Goal: Information Seeking & Learning: Check status

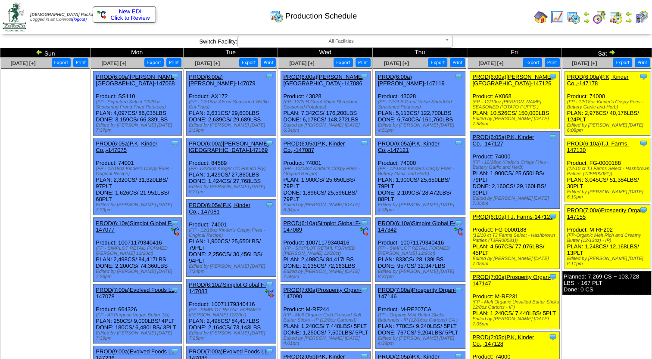
click at [158, 64] on button "Export" at bounding box center [153, 62] width 19 height 9
click at [254, 65] on button "Export" at bounding box center [248, 62] width 19 height 9
click at [345, 63] on button "Export" at bounding box center [342, 62] width 19 height 9
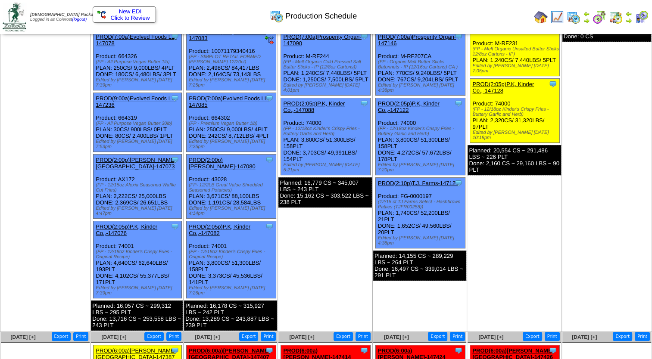
scroll to position [258, 0]
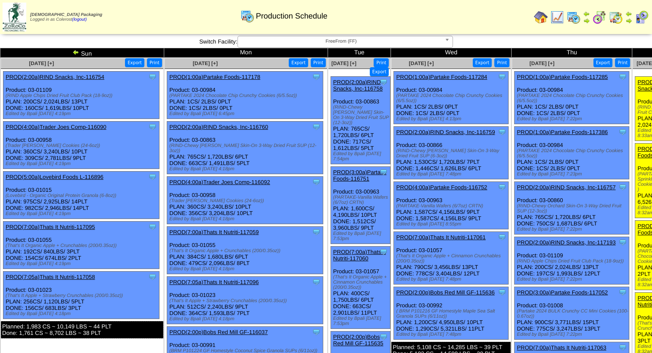
click at [515, 34] on div "[DEMOGRAPHIC_DATA] Packaging Logged in as Colerost (logout) Print All" at bounding box center [326, 18] width 652 height 37
click at [305, 40] on span "FreeFrom (FF)" at bounding box center [341, 41] width 200 height 10
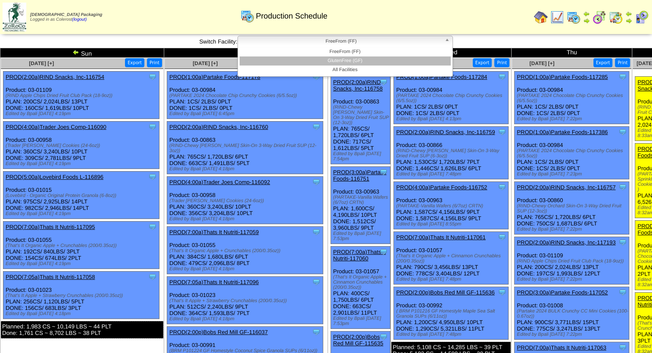
click at [312, 60] on li "GlutenFree (GF)" at bounding box center [344, 60] width 211 height 9
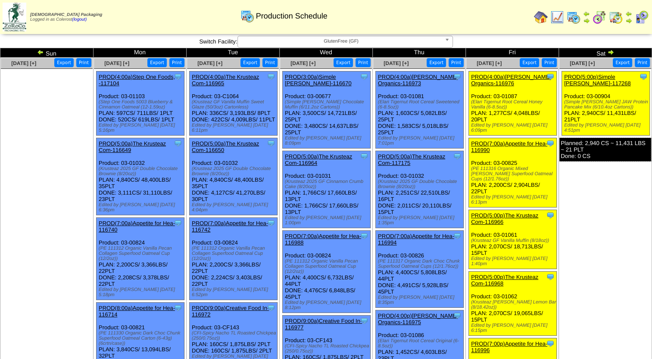
click at [155, 59] on button "Export" at bounding box center [156, 62] width 19 height 9
click at [608, 261] on td "Sep 27 [+] Print Export Clone Item PROD(5:00p)Simple Mills-117268 Simple Mills …" at bounding box center [605, 332] width 93 height 548
click at [250, 62] on button "Export" at bounding box center [249, 62] width 19 height 9
click at [348, 62] on button "Export" at bounding box center [342, 62] width 19 height 9
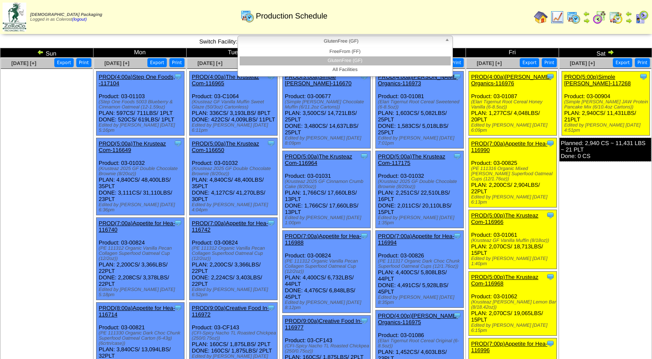
click at [296, 47] on link "GlutenFree (GF)" at bounding box center [344, 42] width 215 height 12
click at [304, 59] on li "GlutenFree (GF)" at bounding box center [344, 60] width 211 height 9
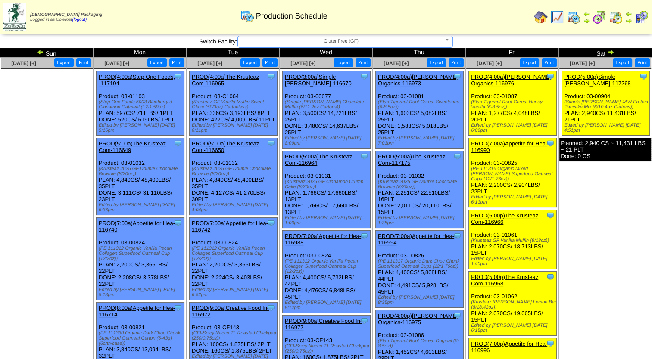
click at [310, 34] on table "Zoroco Packaging Logged in as Colerost (logout) Print All" at bounding box center [326, 17] width 652 height 34
click at [311, 38] on span "GlutenFree (GF)" at bounding box center [341, 41] width 200 height 10
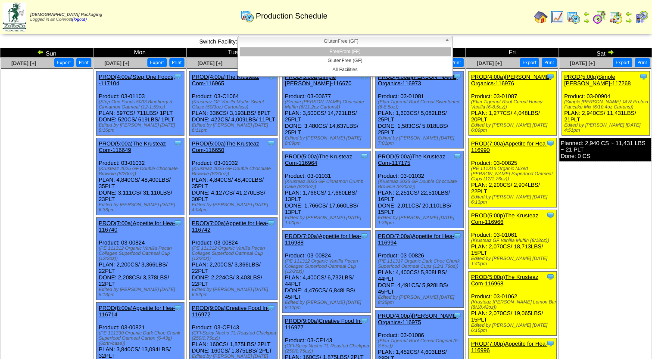
click at [319, 53] on li "FreeFrom (FF)" at bounding box center [344, 51] width 211 height 9
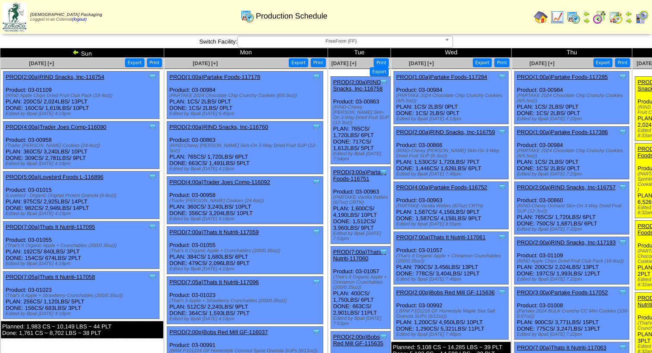
click at [301, 62] on button "Export" at bounding box center [298, 62] width 19 height 9
click at [378, 74] on button "Export" at bounding box center [379, 71] width 19 height 9
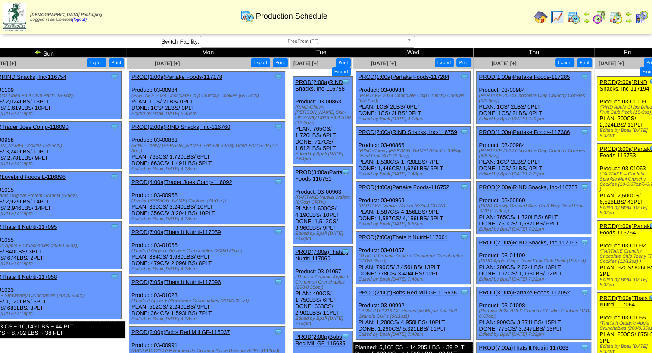
scroll to position [0, 23]
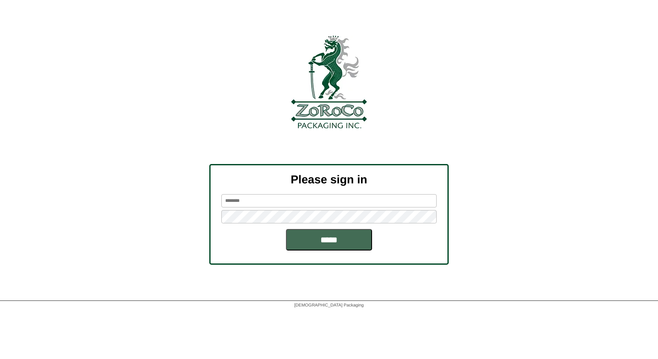
type input "********"
click at [314, 237] on input "*****" at bounding box center [329, 240] width 86 height 22
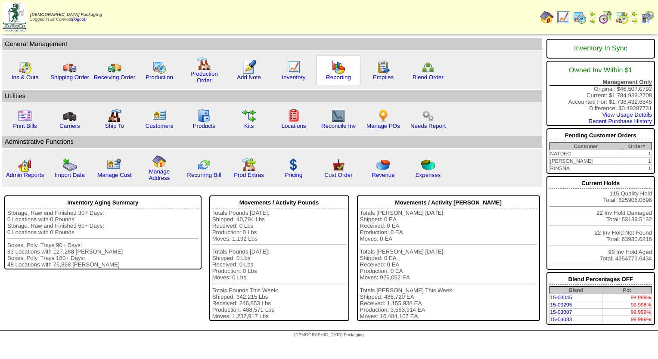
click at [336, 66] on img at bounding box center [339, 67] width 14 height 14
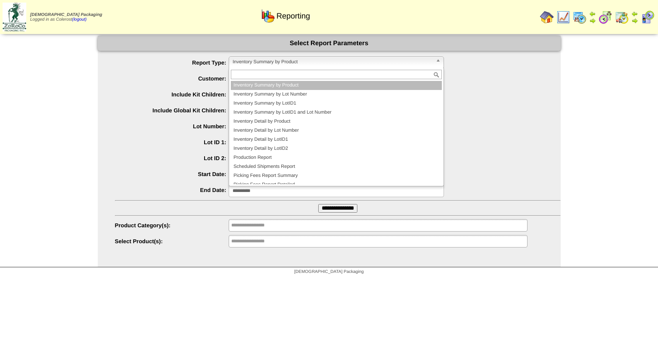
click at [274, 63] on span "Inventory Summary by Product" at bounding box center [333, 62] width 200 height 10
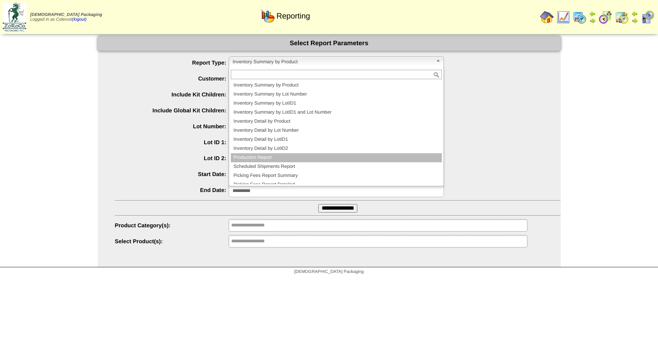
scroll to position [23, 0]
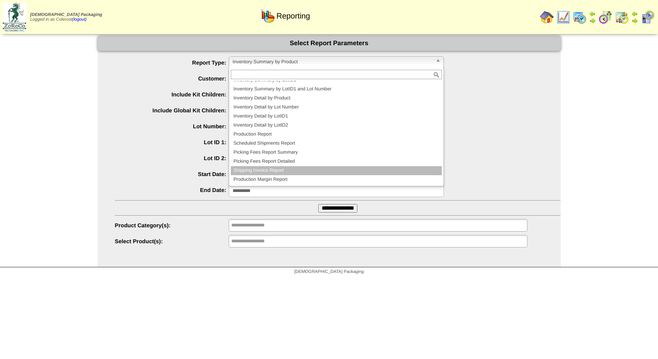
click at [255, 168] on li "Shipping Invoice Report" at bounding box center [336, 170] width 211 height 9
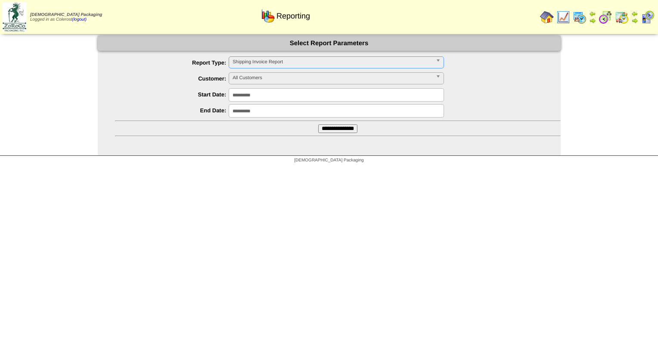
click at [265, 80] on span "All Customers" at bounding box center [333, 78] width 200 height 10
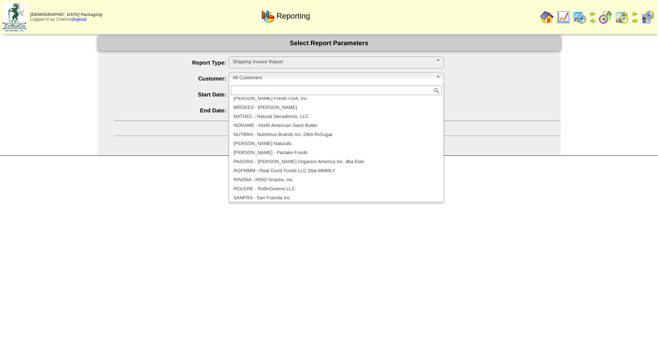
scroll to position [172, 0]
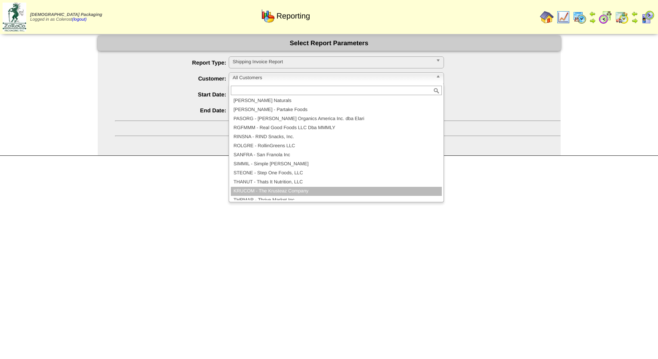
click at [262, 188] on li "KRUCOM - The Krusteaz Company" at bounding box center [336, 191] width 211 height 9
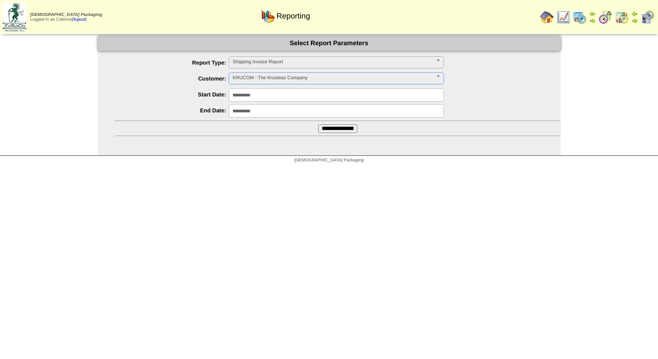
click at [311, 127] on ul "**********" at bounding box center [329, 96] width 463 height 80
click at [318, 127] on input "**********" at bounding box center [337, 128] width 39 height 9
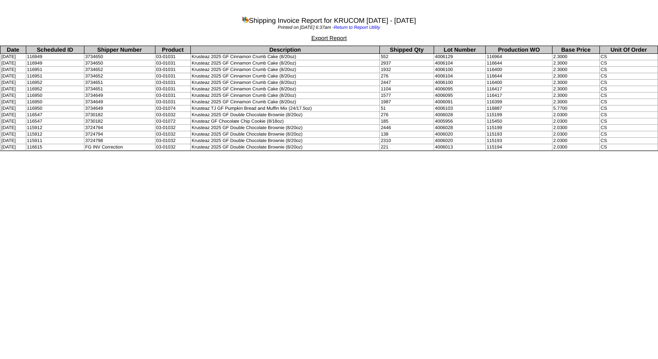
click at [9, 123] on td "09/11/2025" at bounding box center [13, 121] width 26 height 6
drag, startPoint x: 2, startPoint y: 112, endPoint x: 81, endPoint y: 120, distance: 79.2
click at [81, 120] on tbody "Date Scheduled ID Shipper Number Product Description Shipped Qty Lot Number Pro…" at bounding box center [329, 98] width 658 height 105
click at [100, 87] on td "3734651" at bounding box center [119, 89] width 71 height 6
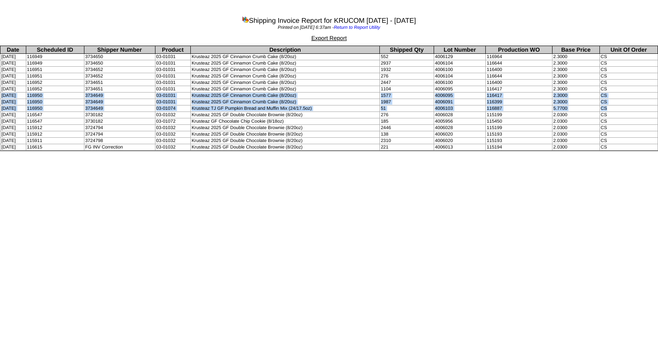
drag, startPoint x: 0, startPoint y: 94, endPoint x: 609, endPoint y: 108, distance: 609.6
click at [609, 108] on tbody "Date Scheduled ID Shipper Number Product Description Shipped Qty Lot Number Pro…" at bounding box center [329, 98] width 658 height 105
click at [284, 96] on td "Krusteaz 2025 GF Cinnamon Crumb Cake (8/20oz)" at bounding box center [285, 96] width 189 height 6
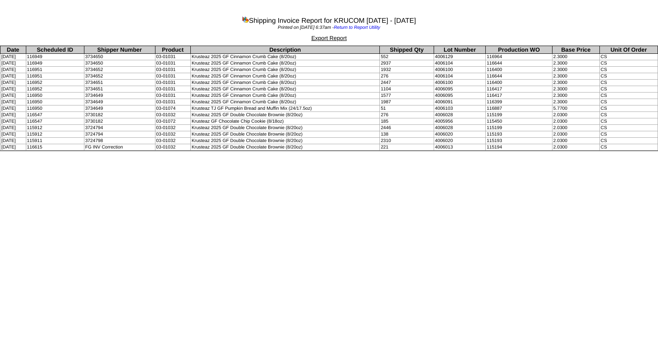
drag, startPoint x: 308, startPoint y: 94, endPoint x: 200, endPoint y: 96, distance: 108.1
click at [200, 96] on td "Krusteaz 2025 GF Cinnamon Crumb Cake (8/20oz)" at bounding box center [285, 96] width 189 height 6
copy td "Krusteaz 2025 GF Cinnamon Crumb Cake (8/20oz)"
click at [276, 92] on td "Krusteaz 2025 GF Cinnamon Crumb Cake (8/20oz)" at bounding box center [285, 89] width 189 height 6
drag, startPoint x: 327, startPoint y: 108, endPoint x: 202, endPoint y: 108, distance: 125.3
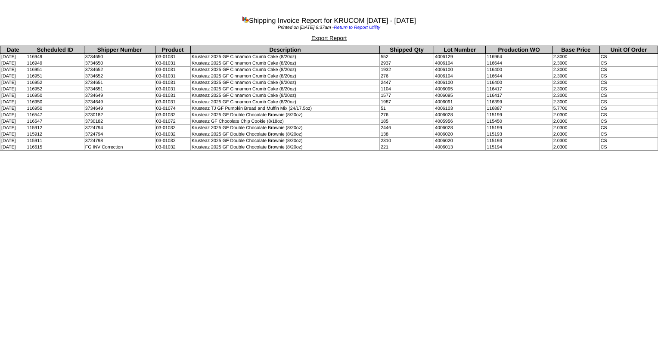
click at [202, 108] on td "Krusteaz TJ GF Pumpkin Bread and Muffin Mix (24/17.5oz)" at bounding box center [285, 109] width 189 height 6
copy td "Krusteaz TJ GF Pumpkin Bread and Muffin Mix (24/17.5oz)"
click at [5, 103] on td "09/19/2025" at bounding box center [13, 102] width 26 height 6
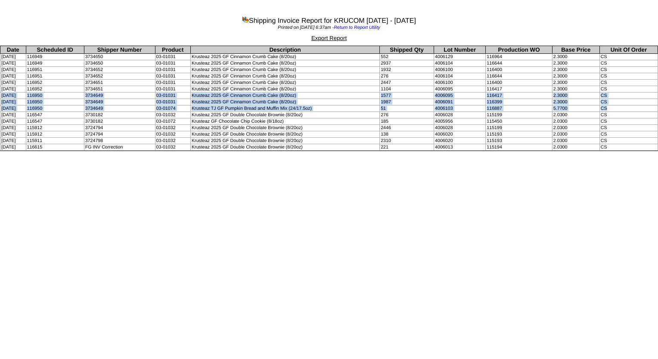
drag, startPoint x: 2, startPoint y: 96, endPoint x: 619, endPoint y: 109, distance: 617.4
click at [619, 109] on tbody "Date Scheduled ID Shipper Number Product Description Shipped Qty Lot Number Pro…" at bounding box center [329, 98] width 658 height 105
click at [59, 98] on td "116950" at bounding box center [55, 96] width 58 height 6
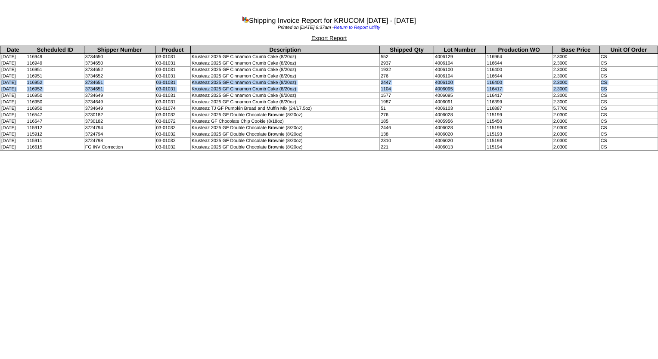
drag, startPoint x: 0, startPoint y: 82, endPoint x: 620, endPoint y: 89, distance: 620.3
click at [620, 89] on tbody "Date Scheduled ID Shipper Number Product Description Shipped Qty Lot Number Pro…" at bounding box center [329, 98] width 658 height 105
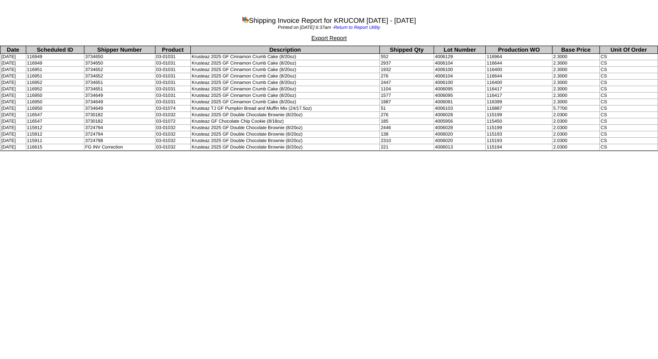
click at [26, 71] on td "09/26/2025" at bounding box center [13, 70] width 26 height 6
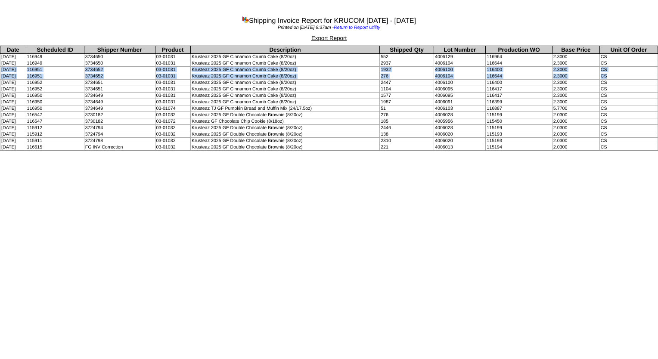
drag, startPoint x: 0, startPoint y: 69, endPoint x: 619, endPoint y: 76, distance: 618.5
click at [619, 76] on tbody "Date Scheduled ID Shipper Number Product Description Shipped Qty Lot Number Pro…" at bounding box center [329, 98] width 658 height 105
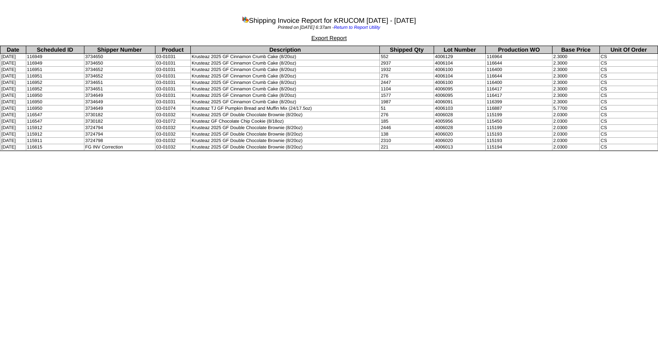
click at [119, 153] on html "Shipping Invoice Report for KRUCOM 09/01/2025 - 09/29/2025 Printed on 09/29/202…" at bounding box center [329, 76] width 658 height 153
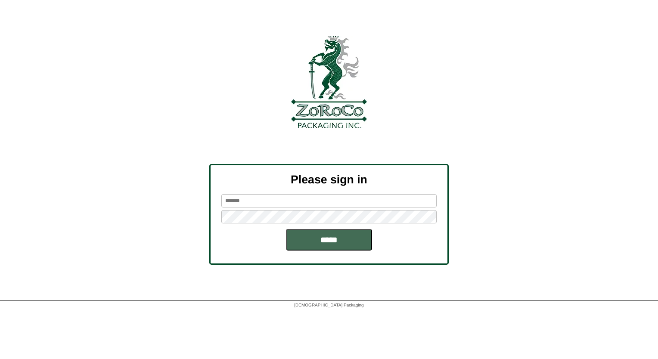
click at [322, 246] on input "*****" at bounding box center [329, 240] width 86 height 22
type input "********"
click at [333, 238] on input "*****" at bounding box center [329, 240] width 86 height 22
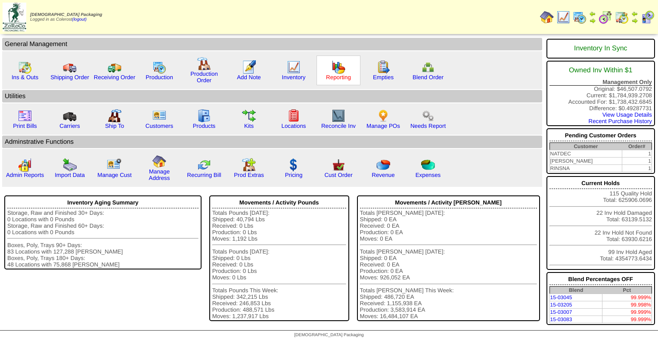
click at [328, 75] on link "Reporting" at bounding box center [338, 77] width 25 height 6
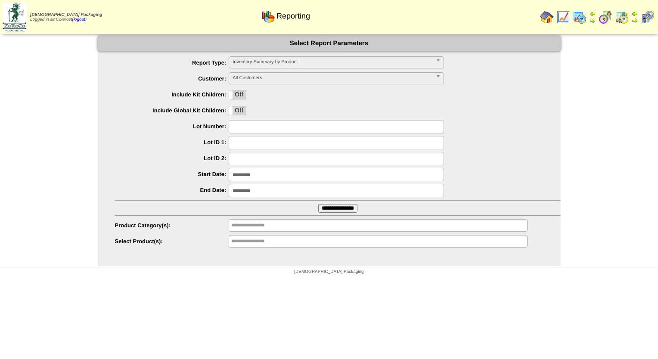
click at [292, 66] on span "Inventory Summary by Product" at bounding box center [333, 62] width 200 height 10
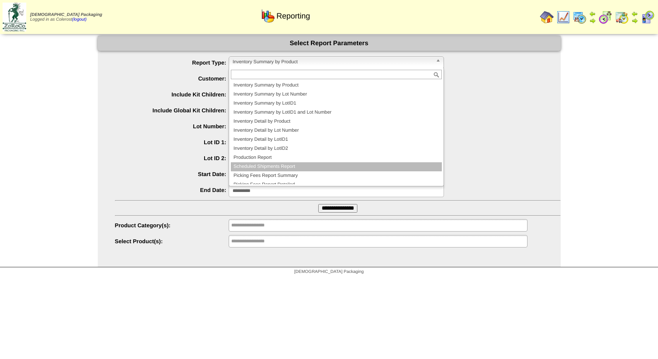
scroll to position [23, 0]
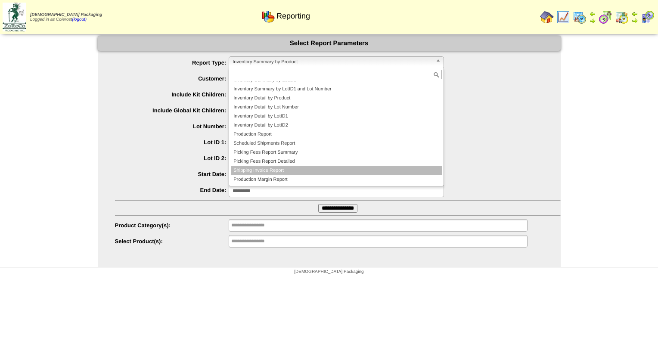
click at [262, 170] on li "Shipping Invoice Report" at bounding box center [336, 170] width 211 height 9
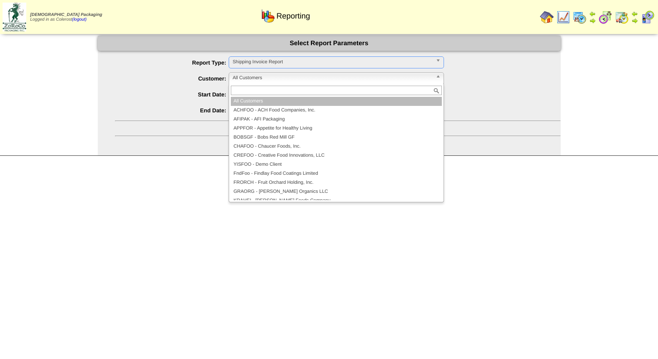
click at [270, 80] on span "All Customers" at bounding box center [333, 78] width 200 height 10
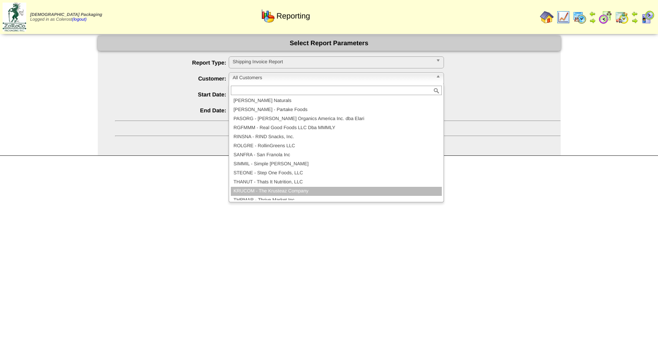
scroll to position [215, 0]
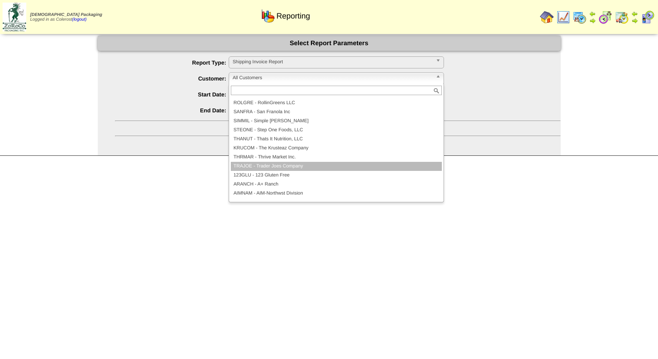
click at [272, 166] on li "TRAJOE - Trader Joes Company" at bounding box center [336, 166] width 211 height 9
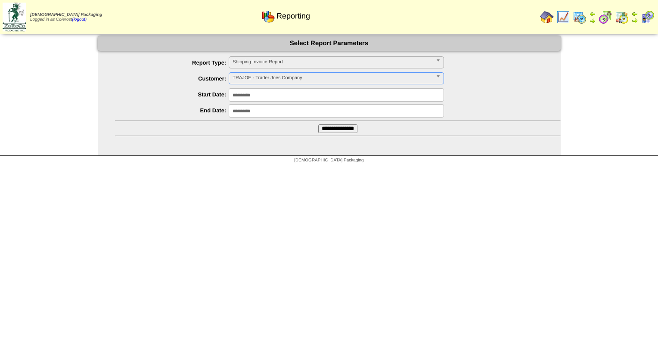
click at [331, 130] on input "**********" at bounding box center [337, 128] width 39 height 9
